Goal: Find specific page/section: Find specific page/section

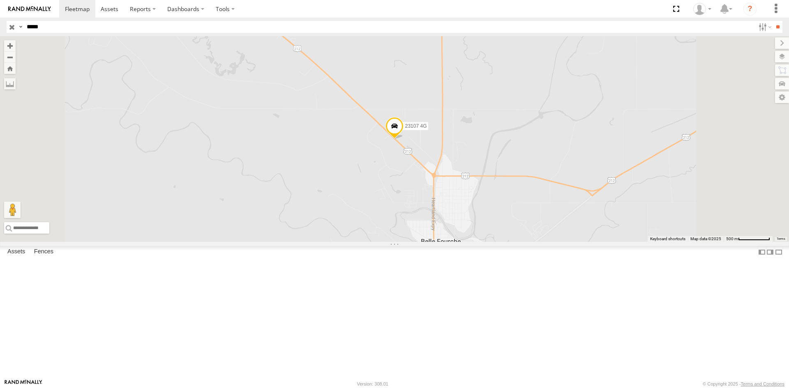
drag, startPoint x: 69, startPoint y: 29, endPoint x: 0, endPoint y: 16, distance: 70.2
click at [0, 16] on body at bounding box center [394, 194] width 789 height 388
click at [773, 21] on input "**" at bounding box center [777, 27] width 9 height 12
click at [40, 28] on input "text" at bounding box center [389, 27] width 732 height 12
type input "*****"
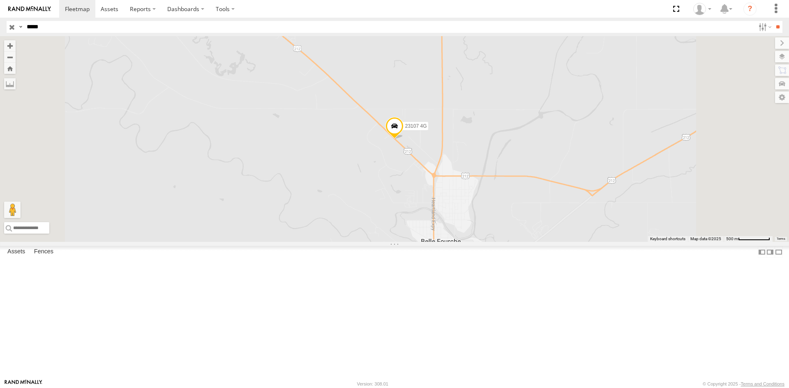
click at [773, 21] on input "**" at bounding box center [777, 27] width 9 height 12
click at [0, 0] on div "23434" at bounding box center [0, 0] width 0 height 0
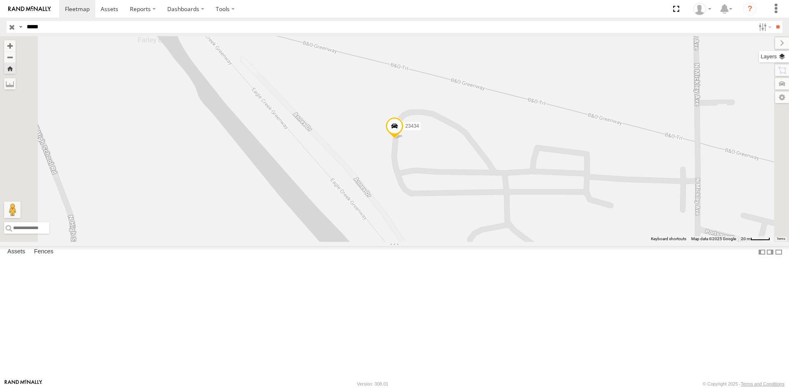
click at [778, 55] on label at bounding box center [774, 57] width 30 height 12
click at [0, 0] on span "Basemaps" at bounding box center [0, 0] width 0 height 0
click at [0, 0] on div "Satellite + Roadmap" at bounding box center [0, 0] width 0 height 0
click at [0, 0] on span "Satellite + Roadmap" at bounding box center [0, 0] width 0 height 0
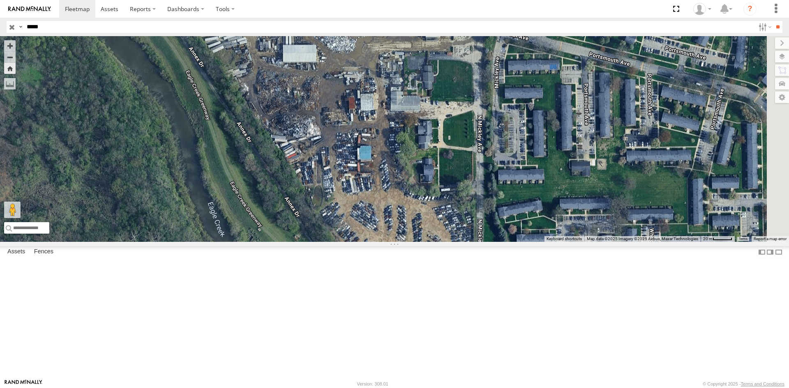
drag, startPoint x: 558, startPoint y: 331, endPoint x: 338, endPoint y: 127, distance: 301.1
click at [338, 127] on div "23434" at bounding box center [394, 139] width 789 height 206
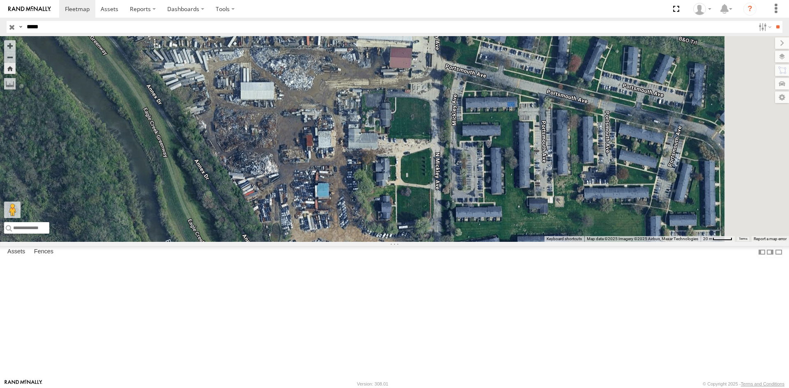
drag, startPoint x: 382, startPoint y: 136, endPoint x: 339, endPoint y: 174, distance: 56.5
click at [339, 174] on div "23434" at bounding box center [394, 139] width 789 height 206
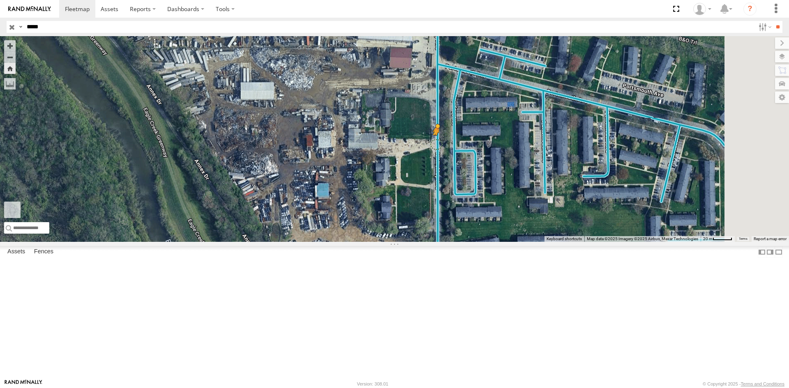
drag, startPoint x: 222, startPoint y: 345, endPoint x: 542, endPoint y: 213, distance: 346.3
click at [542, 213] on div "23434 To activate drag with keyboard, press Alt + Enter. Once in keyboard drag …" at bounding box center [394, 139] width 789 height 206
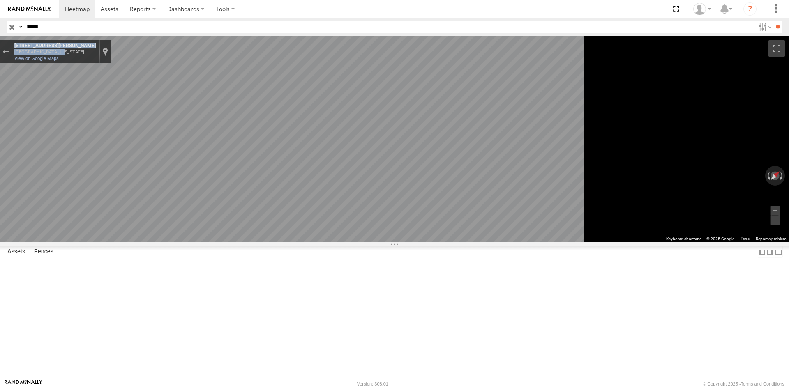
drag, startPoint x: 263, startPoint y: 53, endPoint x: 215, endPoint y: 44, distance: 49.3
click at [215, 36] on div "[STREET_ADDRESS][PERSON_NAME][US_STATE] [STREET_ADDRESS][PERSON_NAME] View on G…" at bounding box center [394, 36] width 789 height 0
copy div "[STREET_ADDRESS][PERSON_NAME][US_STATE]"
